Goal: Information Seeking & Learning: Learn about a topic

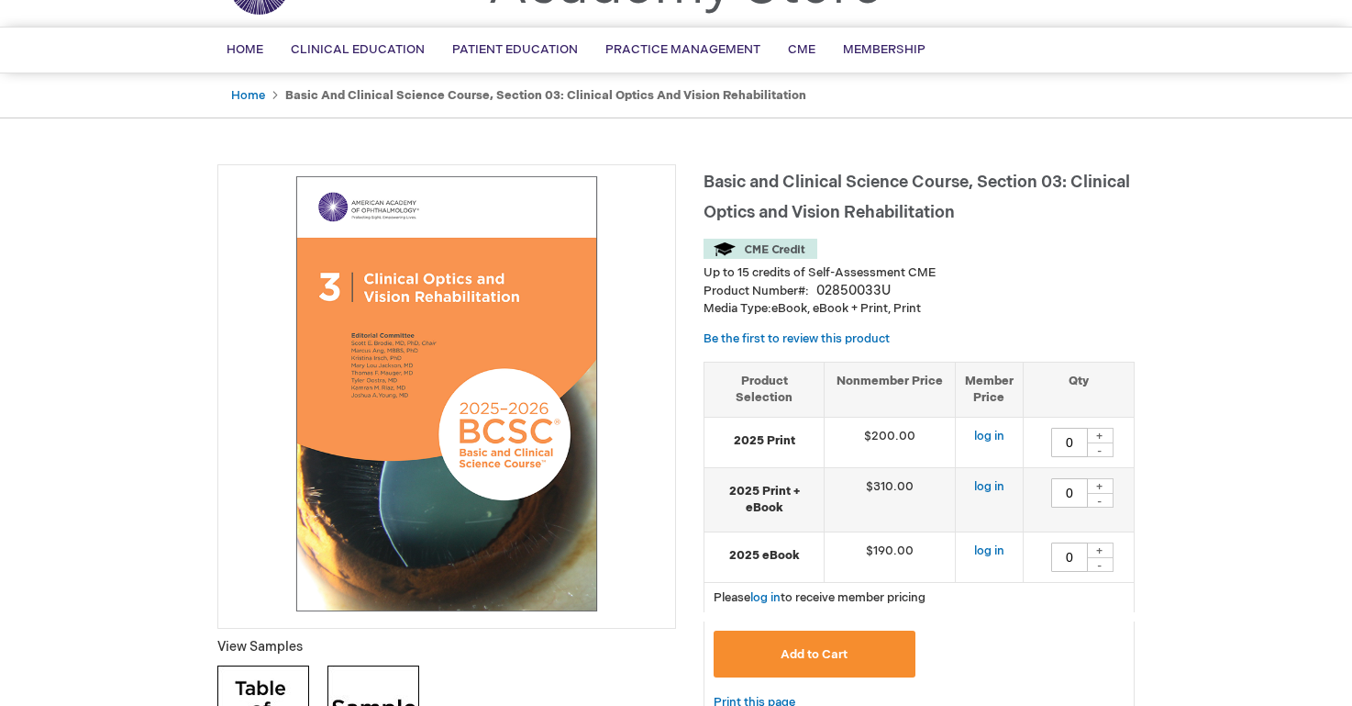
scroll to position [106, 0]
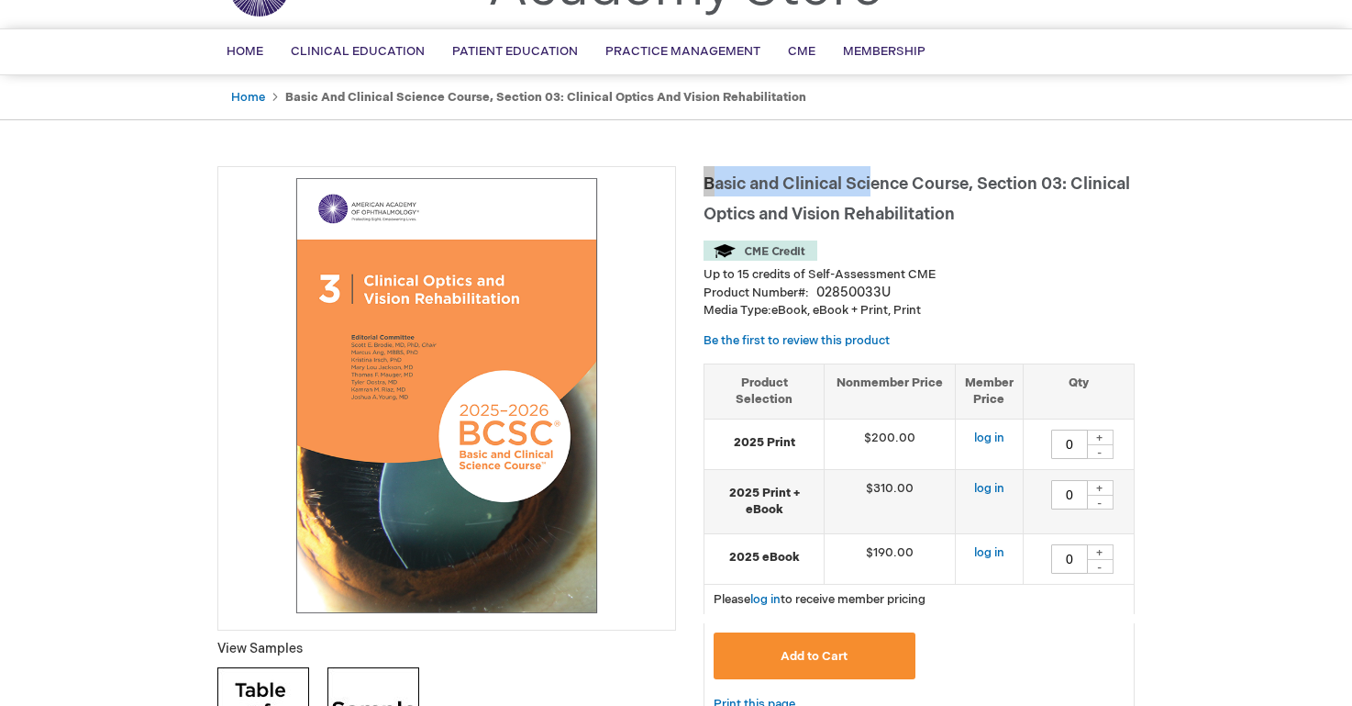
drag, startPoint x: 710, startPoint y: 177, endPoint x: 877, endPoint y: 191, distance: 167.6
click at [877, 191] on h1 "Basic and Clinical Science Course, Section 03: Clinical Optics and Vision Rehab…" at bounding box center [919, 196] width 431 height 61
click at [807, 185] on span "Basic and Clinical Science Course, Section 03: Clinical Optics and Vision Rehab…" at bounding box center [917, 199] width 427 height 50
drag, startPoint x: 705, startPoint y: 180, endPoint x: 962, endPoint y: 175, distance: 257.9
click at [1020, 174] on h1 "Basic and Clinical Science Course, Section 03: Clinical Optics and Vision Rehab…" at bounding box center [919, 196] width 431 height 61
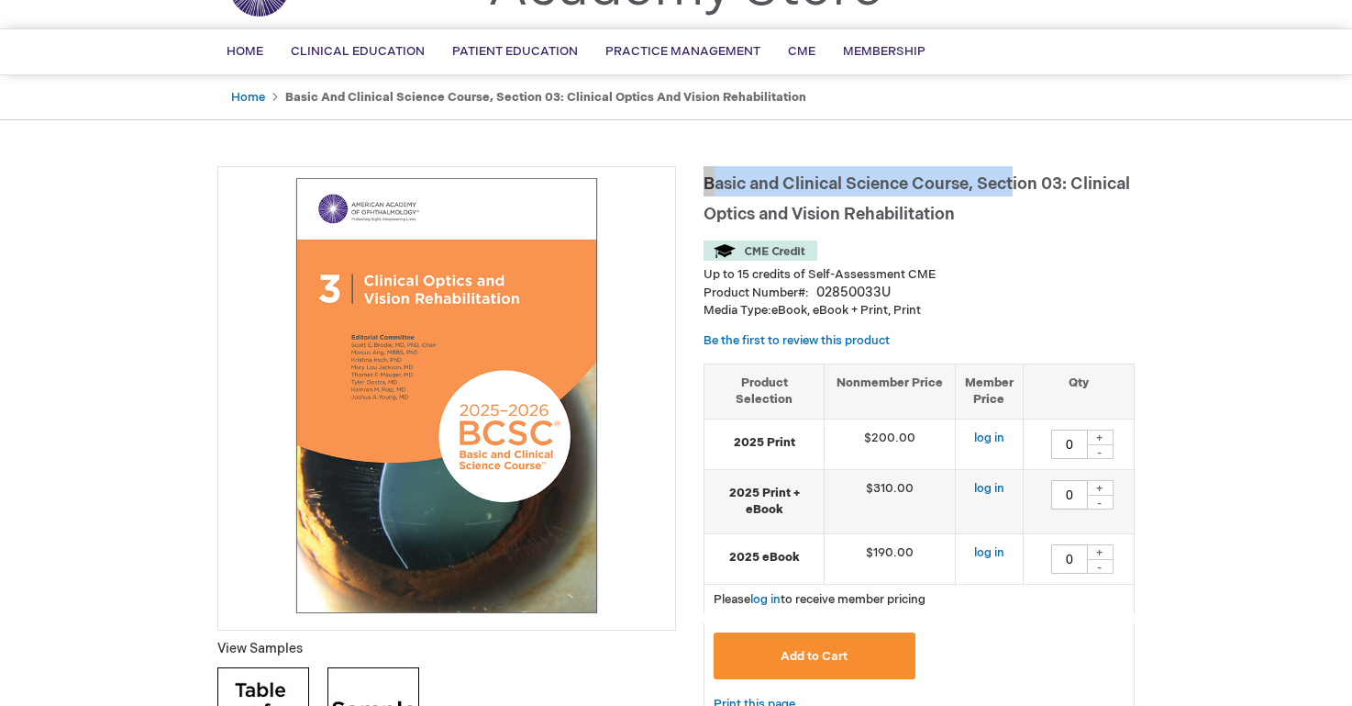
drag, startPoint x: 784, startPoint y: 182, endPoint x: 736, endPoint y: 184, distance: 48.7
click at [784, 182] on span "Basic and Clinical Science Course, Section 03: Clinical Optics and Vision Rehab…" at bounding box center [917, 199] width 427 height 50
drag, startPoint x: 702, startPoint y: 180, endPoint x: 940, endPoint y: 189, distance: 237.8
drag, startPoint x: 1004, startPoint y: 183, endPoint x: 1076, endPoint y: 178, distance: 72.6
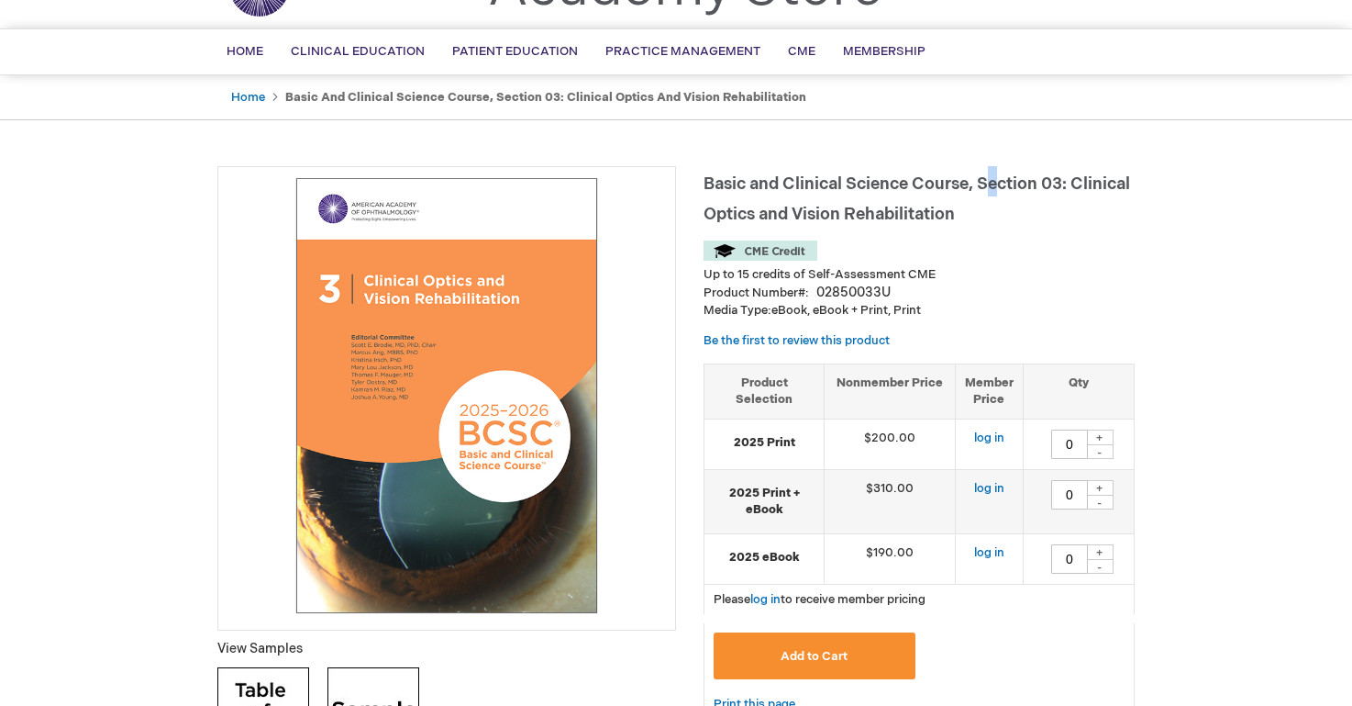
click at [1010, 183] on span "Basic and Clinical Science Course, Section 03: Clinical Optics and Vision Rehab…" at bounding box center [917, 199] width 427 height 50
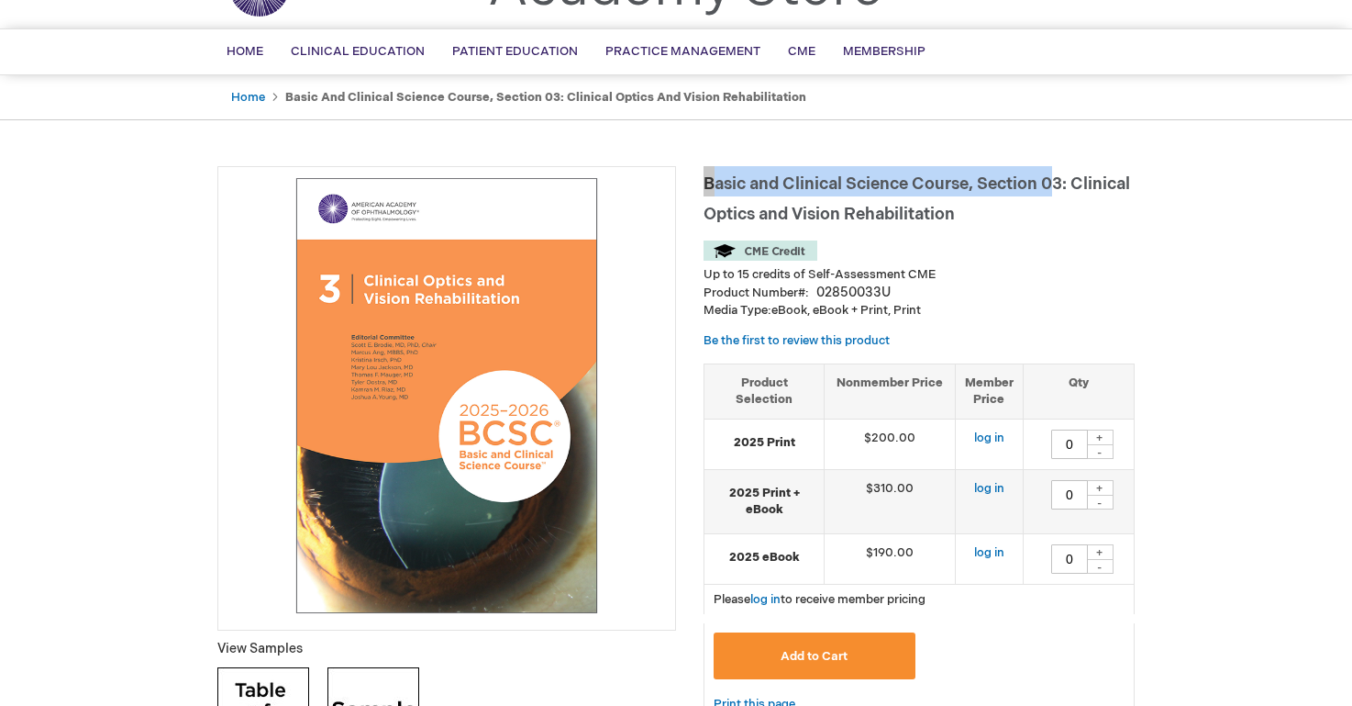
drag, startPoint x: 1051, startPoint y: 179, endPoint x: 701, endPoint y: 178, distance: 349.6
copy span "Basic and Clinical Science Course, Section 0"
